Goal: Navigation & Orientation: Find specific page/section

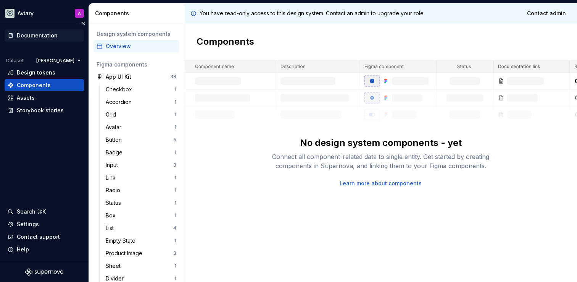
click at [48, 38] on div "Documentation" at bounding box center [37, 36] width 41 height 8
click at [30, 101] on div "Assets" at bounding box center [26, 98] width 18 height 8
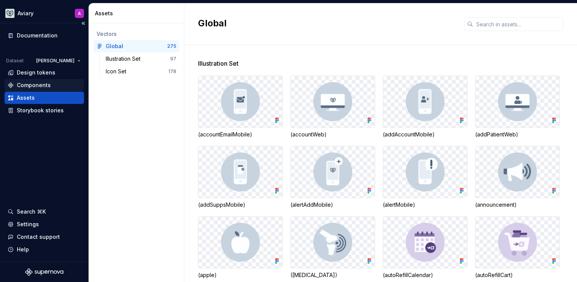
click at [58, 87] on div "Components" at bounding box center [44, 85] width 73 height 8
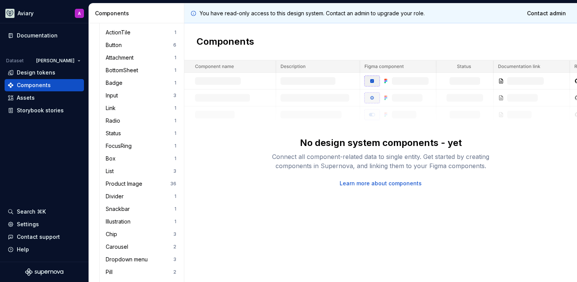
scroll to position [773, 0]
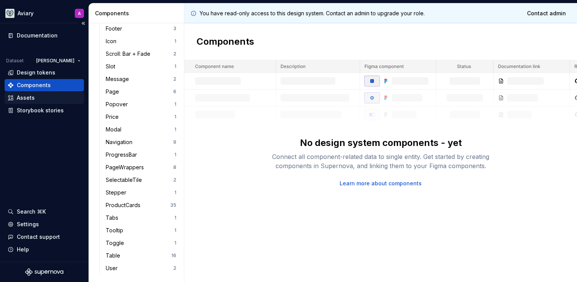
click at [50, 101] on div "Assets" at bounding box center [44, 98] width 73 height 8
